Goal: Obtain resource: Obtain resource

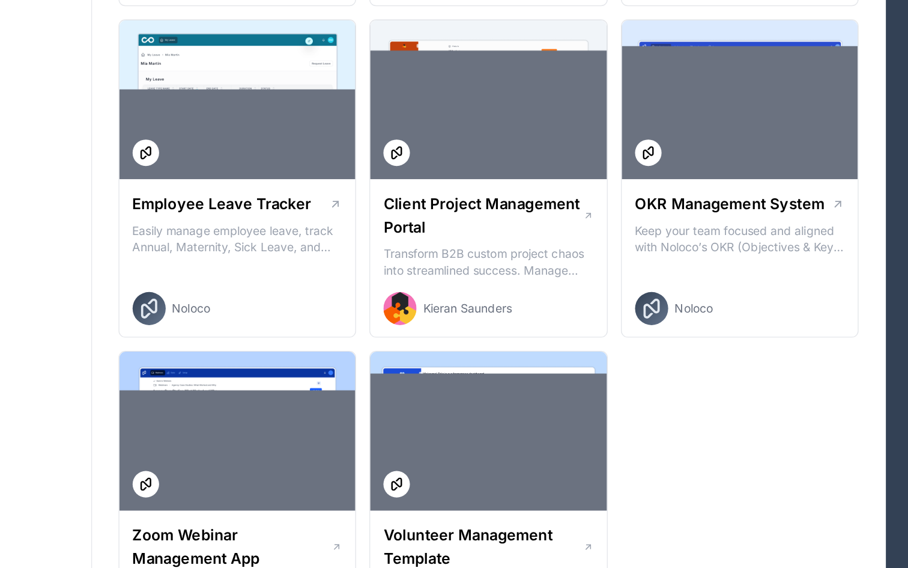
scroll to position [1510, 0]
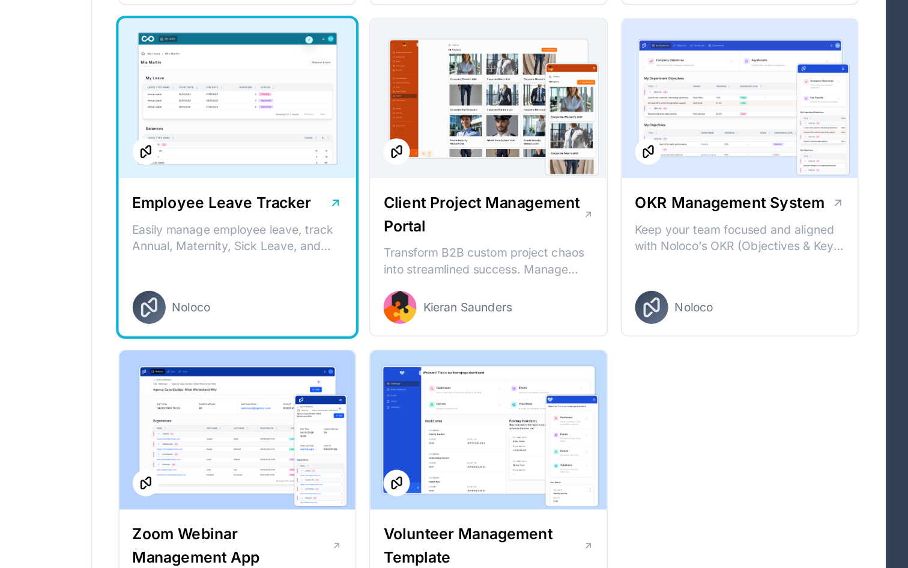
click at [378, 304] on h1 "Employee Leave Tracker" at bounding box center [338, 302] width 130 height 17
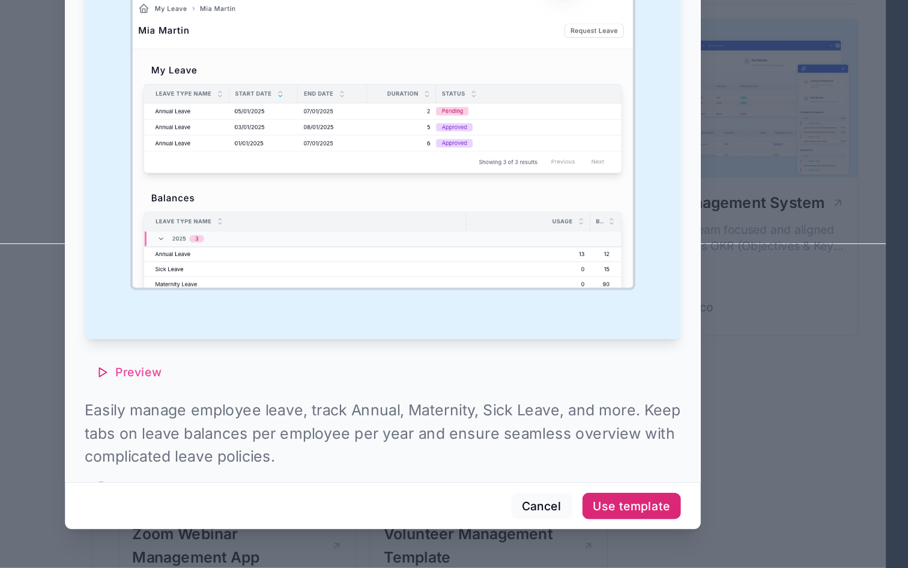
click at [634, 521] on div "Use template" at bounding box center [635, 522] width 56 height 11
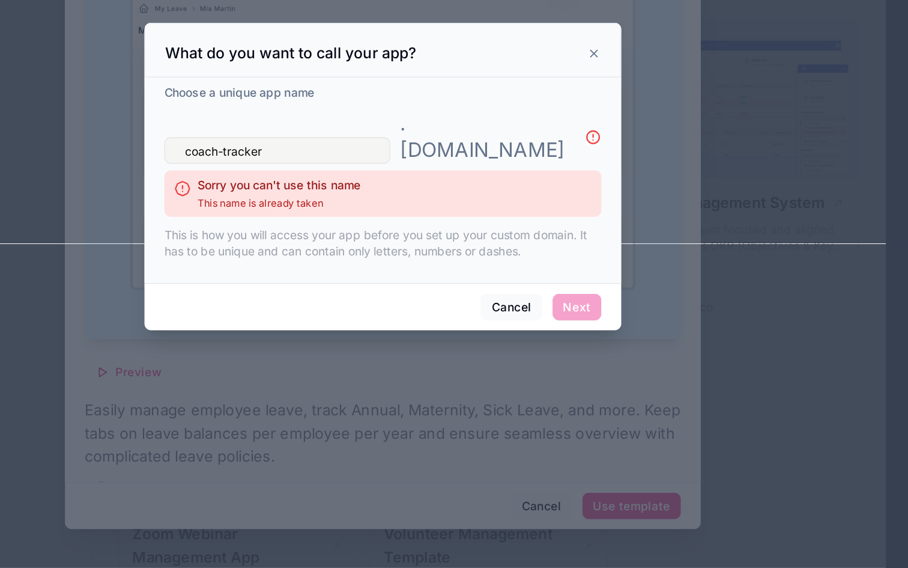
click at [594, 361] on div "Cancel Next" at bounding box center [454, 378] width 346 height 34
click at [437, 261] on input "coach-tracker" at bounding box center [378, 264] width 164 height 19
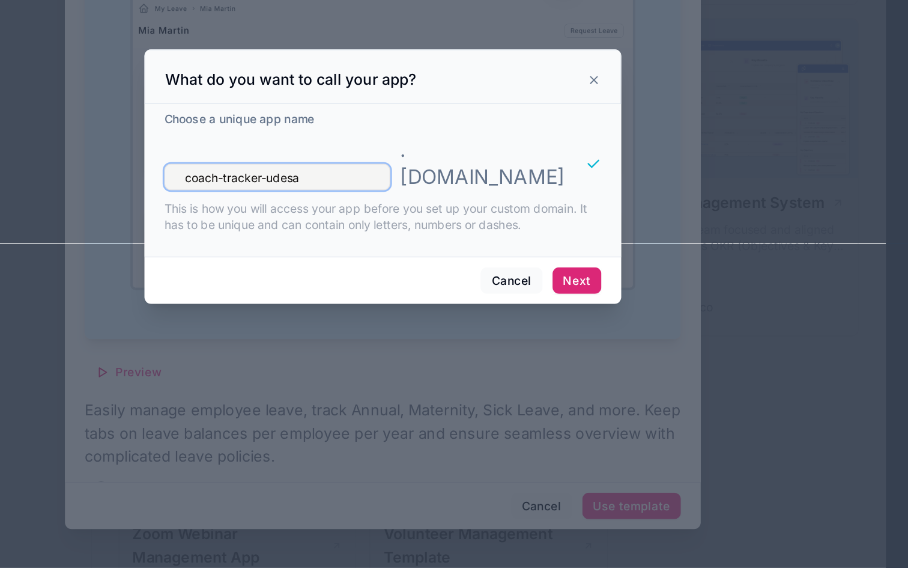
type input "coach-tracker-udesa"
click at [594, 353] on button "Next" at bounding box center [594, 359] width 35 height 19
